Goal: Communication & Community: Answer question/provide support

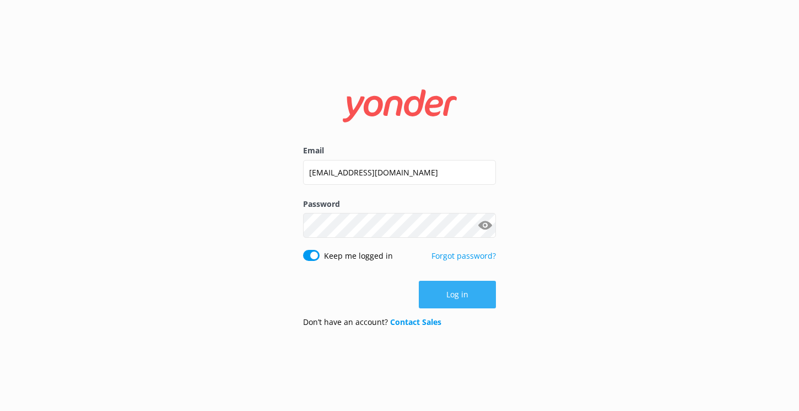
click at [444, 289] on button "Log in" at bounding box center [457, 294] width 77 height 28
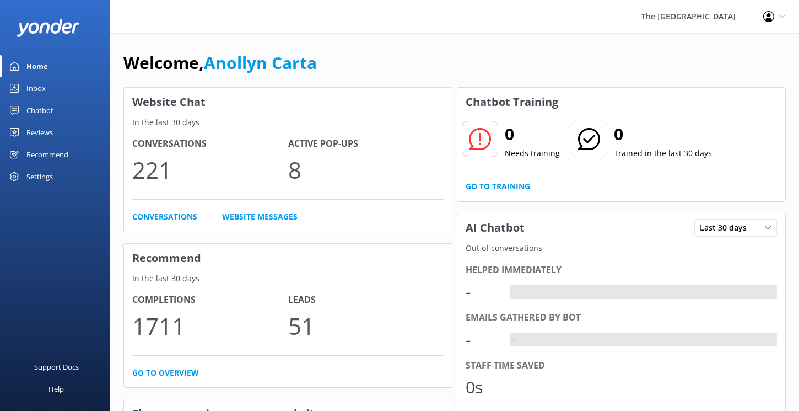
click at [38, 87] on div "Inbox" at bounding box center [35, 88] width 19 height 22
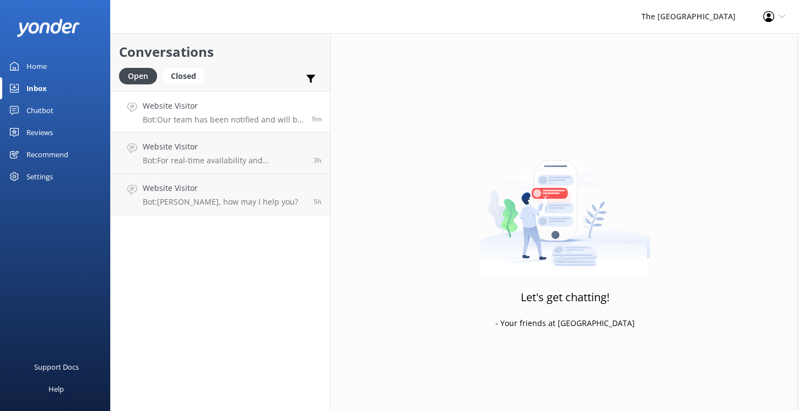
click at [258, 118] on p "Bot: Our team has been notified and will be with you as soon as possible. Alter…" at bounding box center [223, 120] width 161 height 10
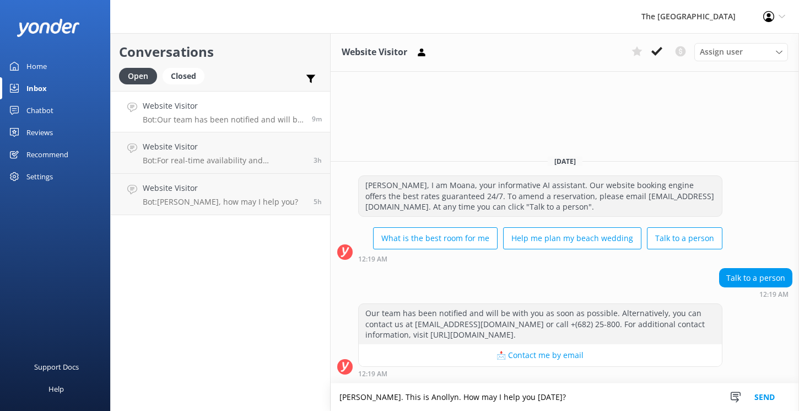
type textarea "[PERSON_NAME]. This is Anollyn. How may I help you [DATE]?"
click at [767, 393] on button "Send" at bounding box center [764, 397] width 41 height 28
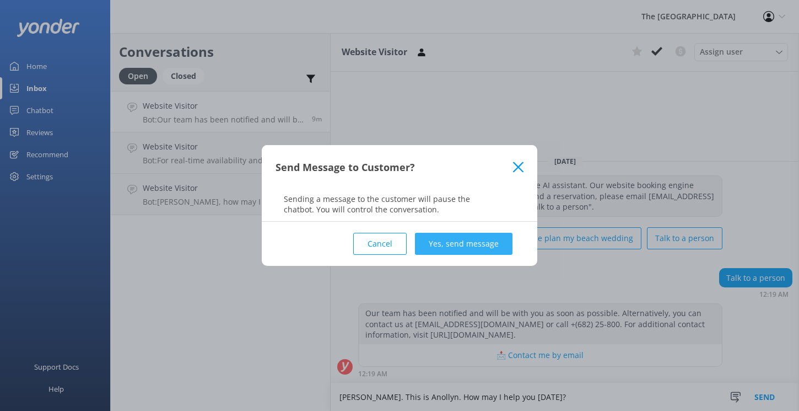
click at [493, 245] on button "Yes, send message" at bounding box center [464, 244] width 98 height 22
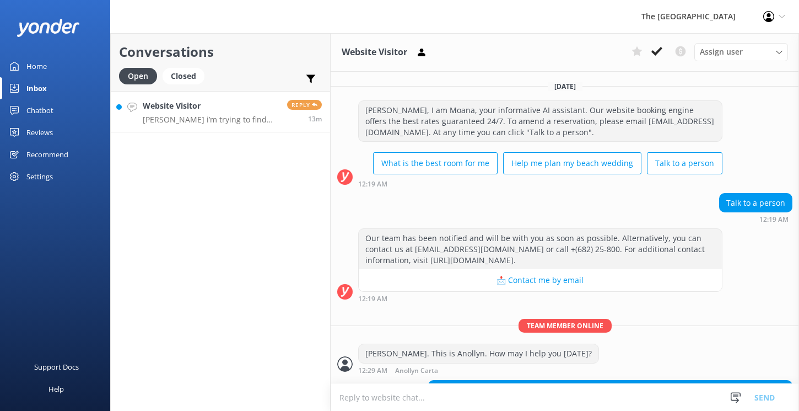
scroll to position [42, 0]
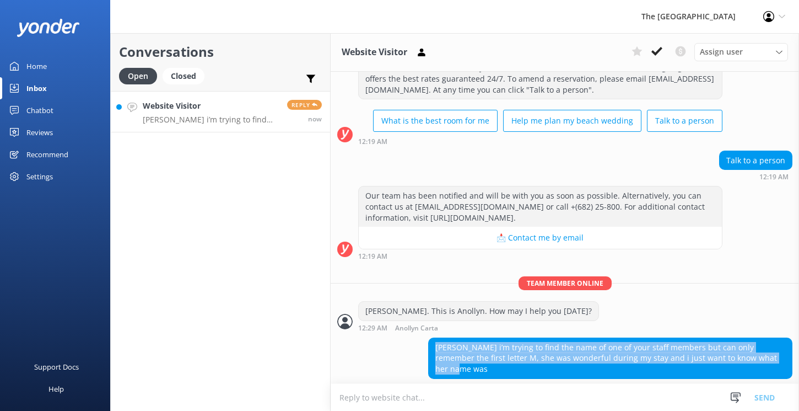
drag, startPoint x: 757, startPoint y: 357, endPoint x: 431, endPoint y: 337, distance: 326.8
click at [431, 337] on div "[PERSON_NAME] i’m trying to find the name of one of your staff members but can …" at bounding box center [610, 357] width 364 height 41
copy div "[PERSON_NAME] i’m trying to find the name of one of your staff members but can …"
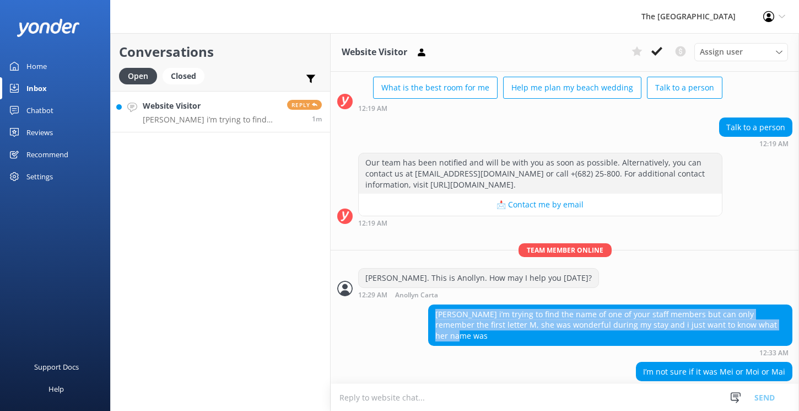
scroll to position [78, 0]
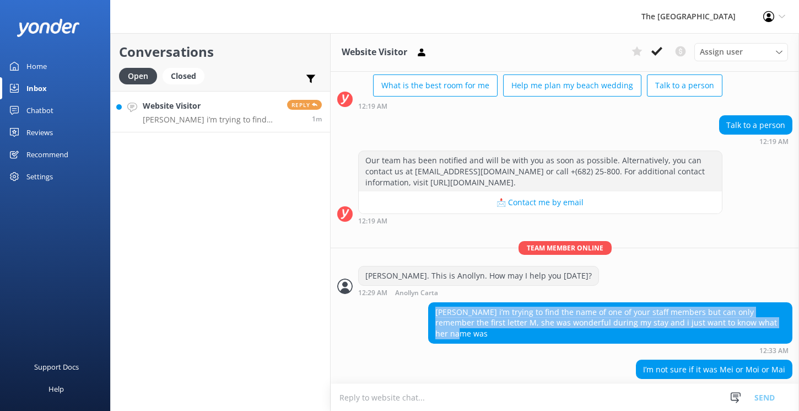
click at [366, 397] on textarea at bounding box center [565, 397] width 468 height 27
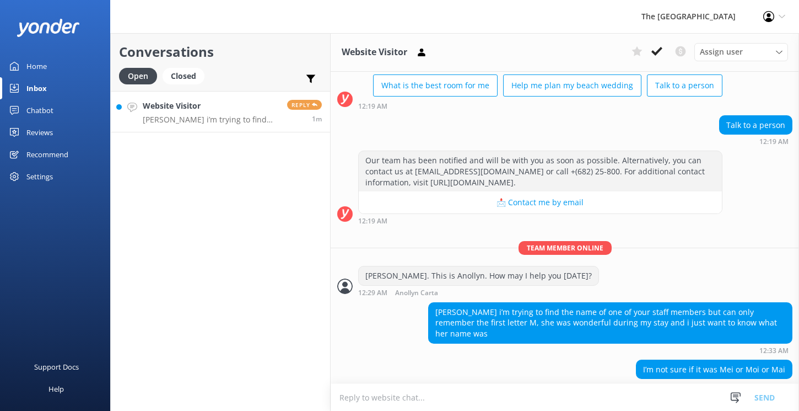
paste textarea "[PERSON_NAME] [Guest Name], Thank you for reaching out, and it's great to hear …"
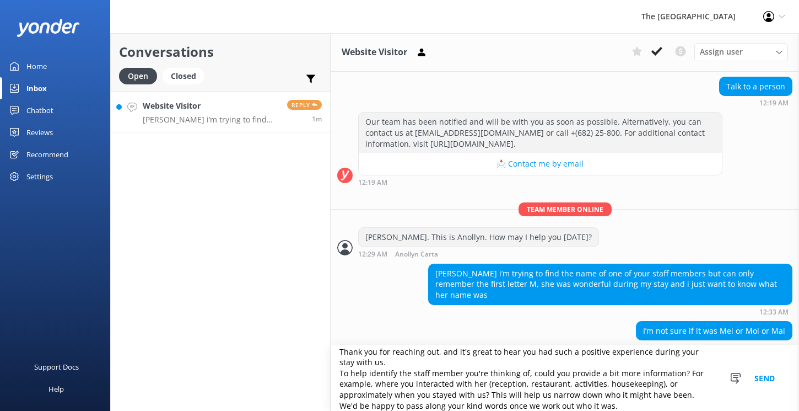
scroll to position [0, 0]
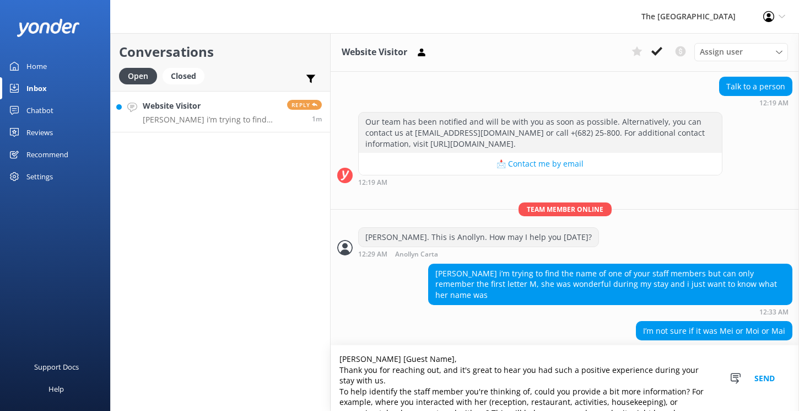
drag, startPoint x: 441, startPoint y: 362, endPoint x: 322, endPoint y: 365, distance: 119.1
click at [322, 365] on div "Conversations Open Closed Important Converted Assigned to me Unassigned Website…" at bounding box center [454, 221] width 689 height 377
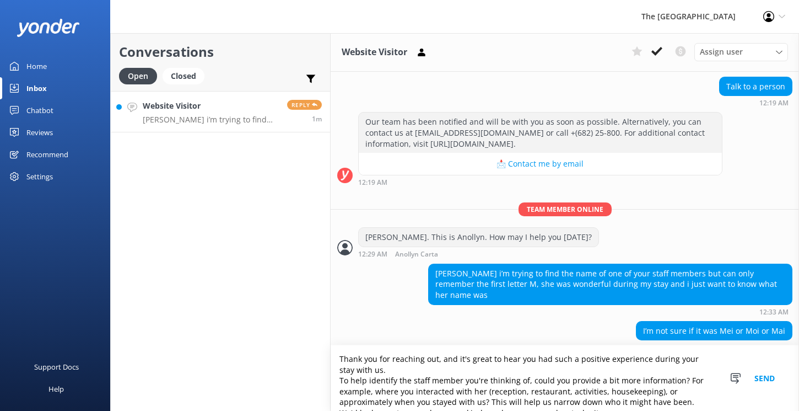
click at [384, 367] on textarea "Thank you for reaching out, and it's great to hear you had such a positive expe…" at bounding box center [565, 378] width 468 height 66
type textarea "Thank you for reaching out, and it's great to hear you had such a positive expe…"
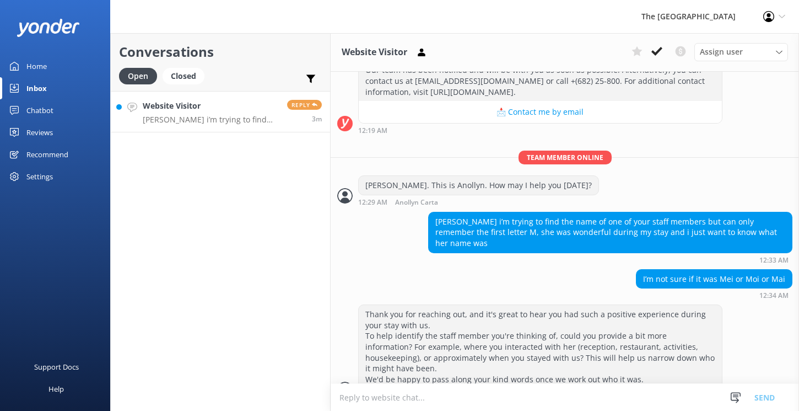
scroll to position [214, 0]
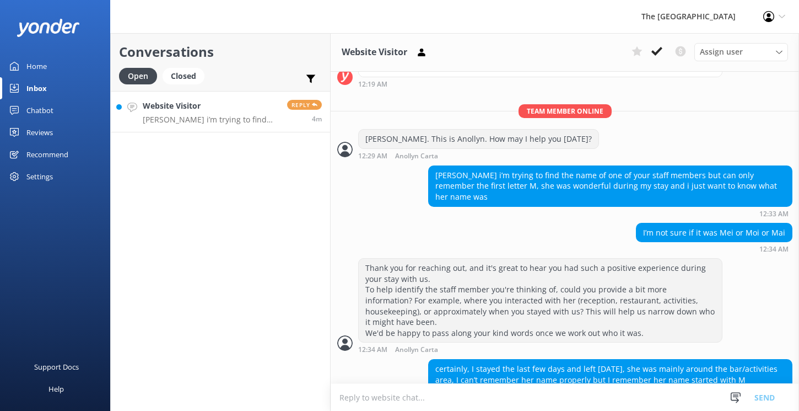
drag, startPoint x: 741, startPoint y: 358, endPoint x: 435, endPoint y: 349, distance: 306.0
click at [435, 359] on div "certainly, I stayed the last few days and left [DATE], she was mainly around th…" at bounding box center [610, 373] width 363 height 29
copy div "certainly, I stayed the last few days and left [DATE], she was mainly around th…"
click at [377, 391] on textarea at bounding box center [565, 397] width 468 height 27
paste textarea "To help identify the staff member you're thinking of and pass along your kind w…"
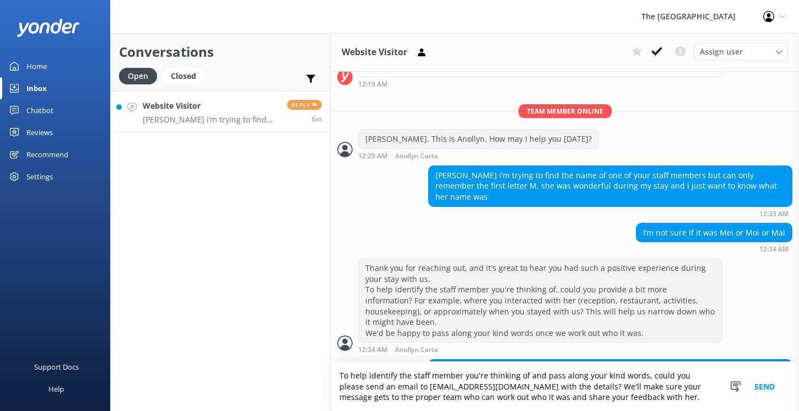
scroll to position [236, 0]
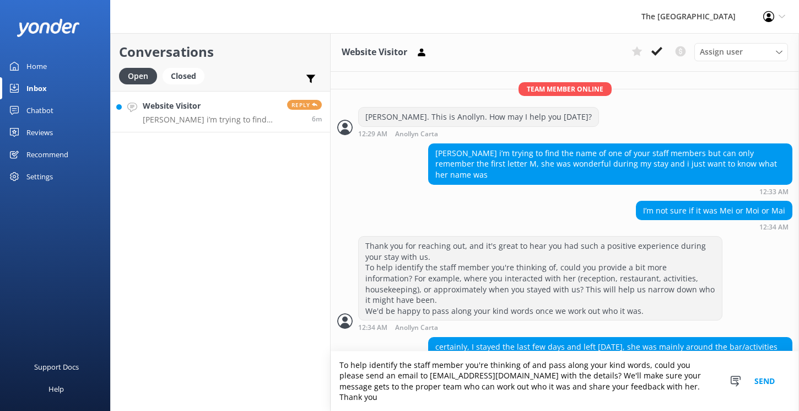
type textarea "To help identify the staff member you're thinking of and pass along your kind w…"
click at [759, 386] on button "Send" at bounding box center [764, 381] width 41 height 60
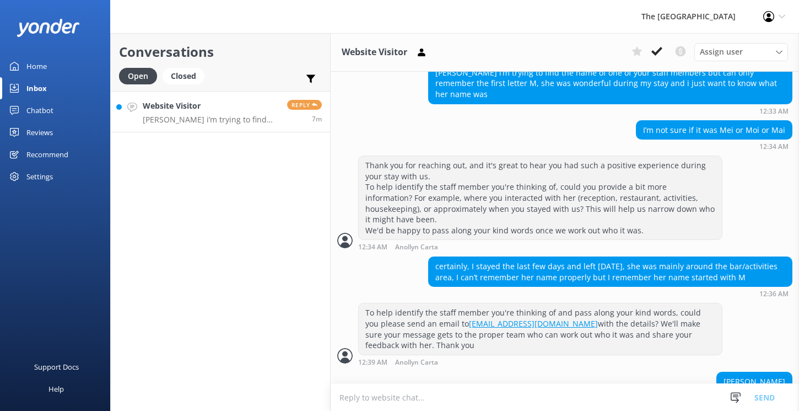
scroll to position [319, 0]
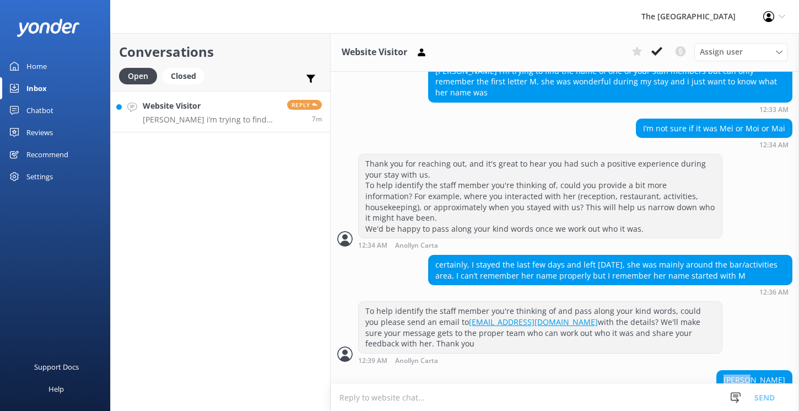
drag, startPoint x: 787, startPoint y: 355, endPoint x: 760, endPoint y: 354, distance: 27.6
click at [760, 370] on div "[PERSON_NAME]" at bounding box center [754, 379] width 75 height 19
copy div "[PERSON_NAME]"
click at [386, 390] on textarea at bounding box center [565, 397] width 468 height 27
paste textarea "If you need anything else, just let us know."
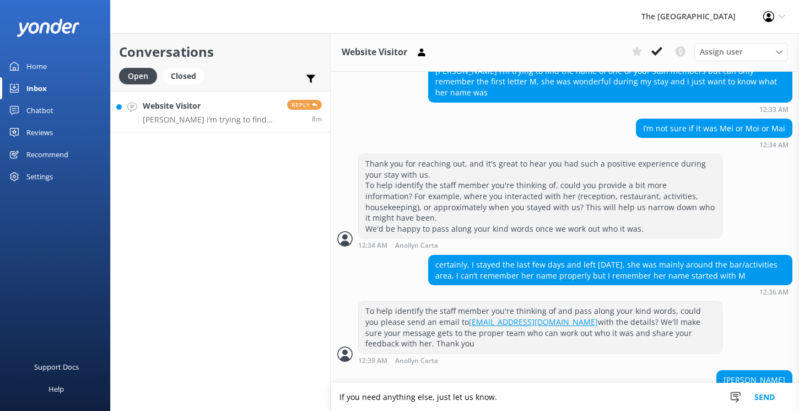
scroll to position [319, 0]
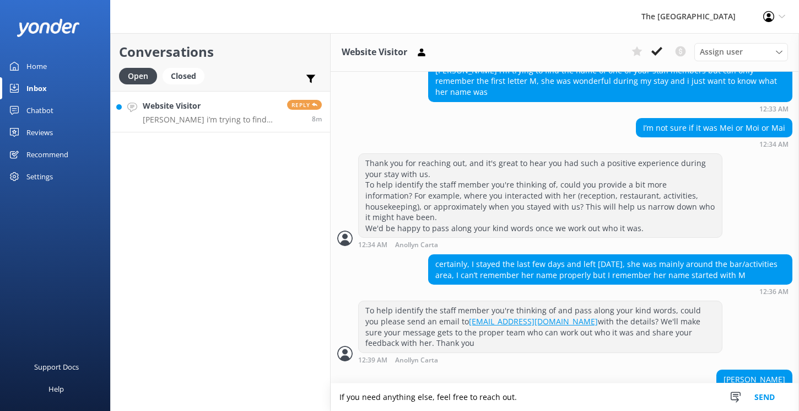
type textarea "If you need anything else, feel free to reach out."
click at [756, 396] on button "Send" at bounding box center [764, 397] width 41 height 28
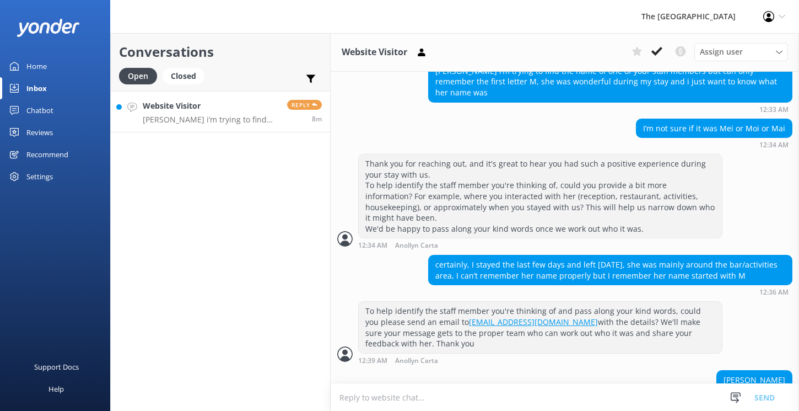
scroll to position [354, 0]
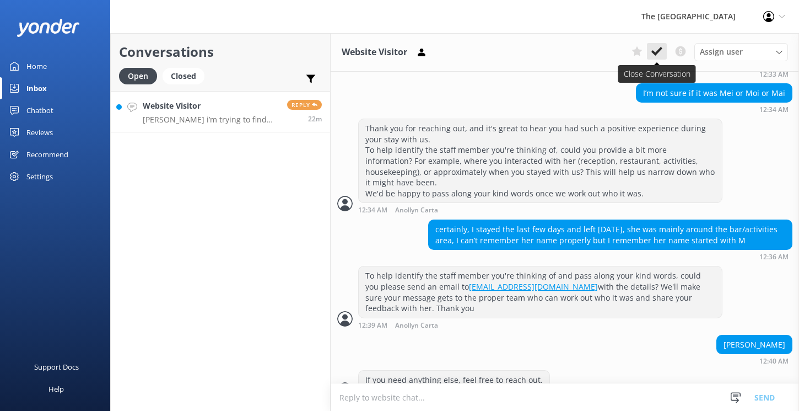
click at [658, 50] on use at bounding box center [656, 51] width 11 height 9
